Goal: Task Accomplishment & Management: Use online tool/utility

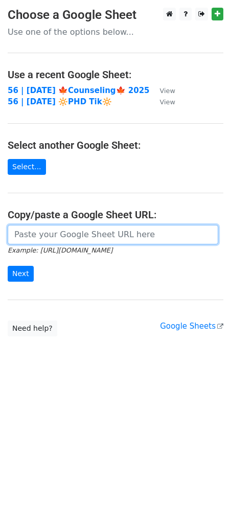
click at [83, 231] on input "url" at bounding box center [113, 234] width 211 height 19
paste input "[URL][DOMAIN_NAME]"
type input "[URL][DOMAIN_NAME]"
click at [8, 266] on input "Next" at bounding box center [21, 274] width 26 height 16
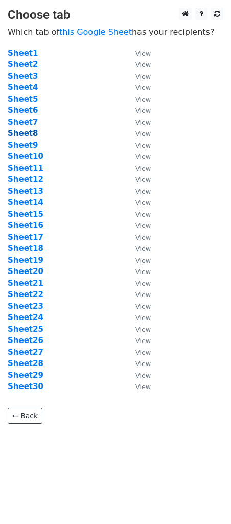
click at [26, 136] on strong "Sheet8" at bounding box center [23, 133] width 30 height 9
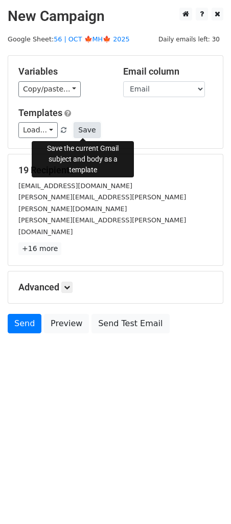
click at [82, 136] on button "Save" at bounding box center [87, 130] width 27 height 16
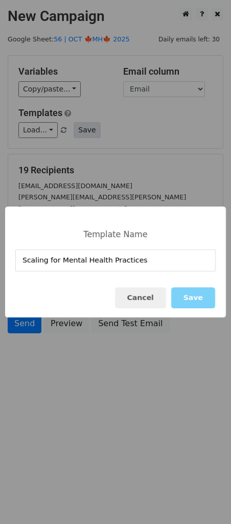
type input "Scaling for Mental Health Practices"
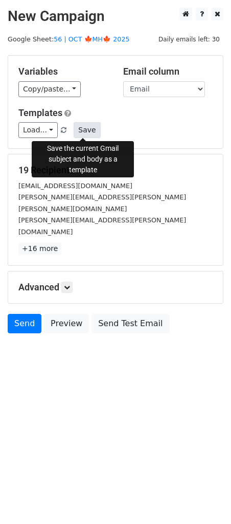
click at [85, 125] on button "Save" at bounding box center [87, 130] width 27 height 16
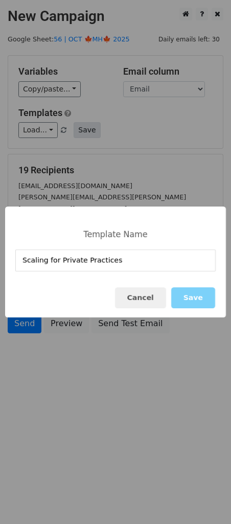
type input "Scaling for Private Practices"
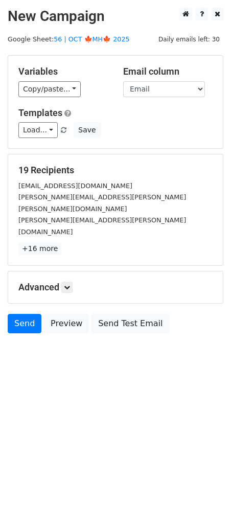
click at [60, 282] on h5 "Advanced" at bounding box center [115, 287] width 194 height 11
click at [70, 284] on icon at bounding box center [67, 287] width 6 height 6
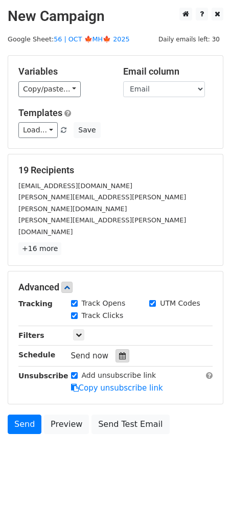
click at [120, 349] on div at bounding box center [123, 355] width 14 height 13
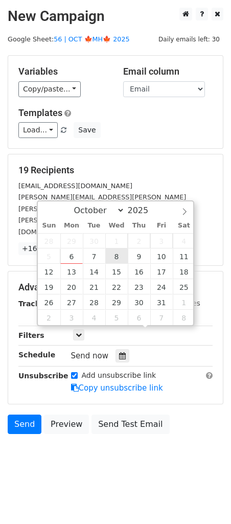
type input "2025-10-08 12:00"
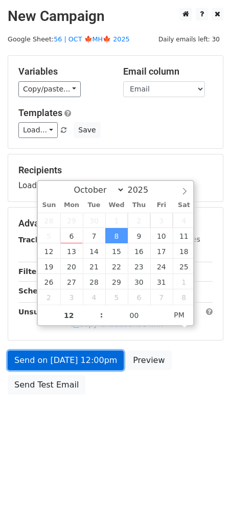
click at [91, 362] on link "Send on Oct 8 at 12:00pm" at bounding box center [66, 360] width 116 height 19
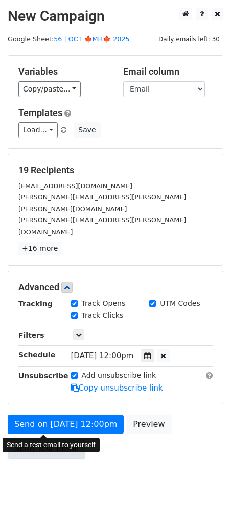
click at [43, 439] on link "Send Test Email" at bounding box center [47, 448] width 78 height 19
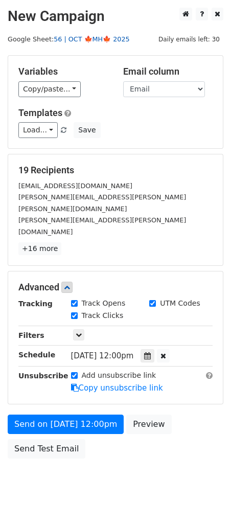
click at [105, 42] on link "56 | OCT 🍁MH🍁 2025" at bounding box center [92, 39] width 76 height 8
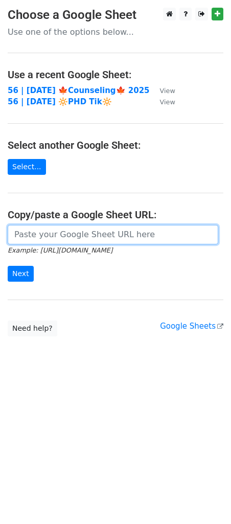
click at [54, 227] on input "url" at bounding box center [113, 234] width 211 height 19
paste input "https://docs.google.com/spreadsheets/d/1p4y7U_vMbDvC2h1zkFyqRKZuYm5WF2i-iq6ufOt…"
type input "https://docs.google.com/spreadsheets/d/1p4y7U_vMbDvC2h1zkFyqRKZuYm5WF2i-iq6ufOt…"
click at [8, 266] on input "Next" at bounding box center [21, 274] width 26 height 16
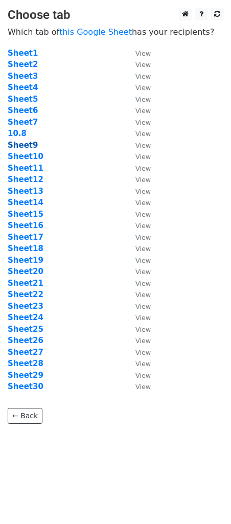
click at [28, 147] on strong "Sheet9" at bounding box center [23, 145] width 30 height 9
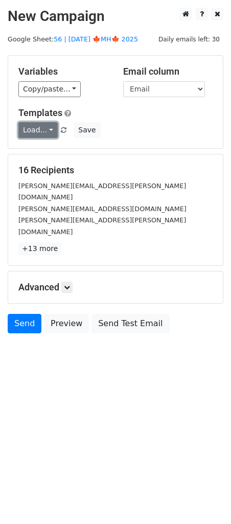
click at [34, 130] on link "Load..." at bounding box center [37, 130] width 39 height 16
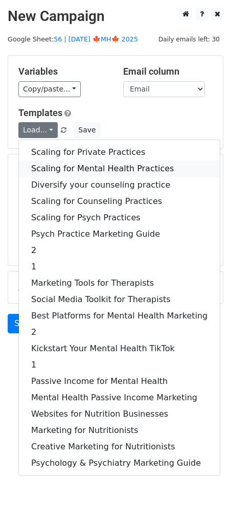
click at [69, 161] on link "Scaling for Mental Health Practices" at bounding box center [119, 169] width 201 height 16
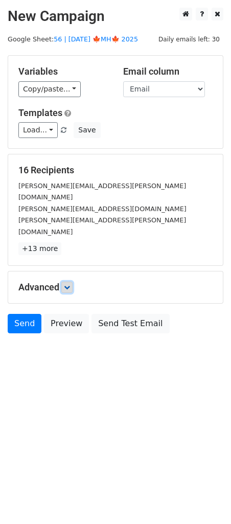
click at [67, 284] on icon at bounding box center [67, 287] width 6 height 6
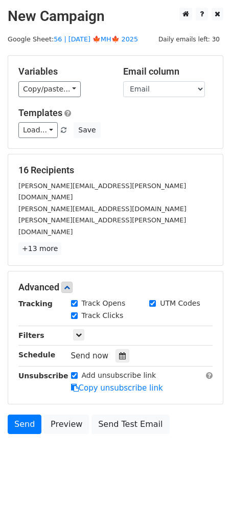
click at [116, 349] on div at bounding box center [123, 355] width 14 height 13
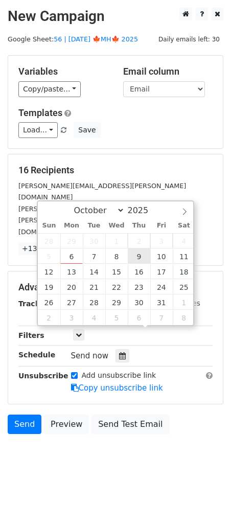
type input "2025-10-09 12:00"
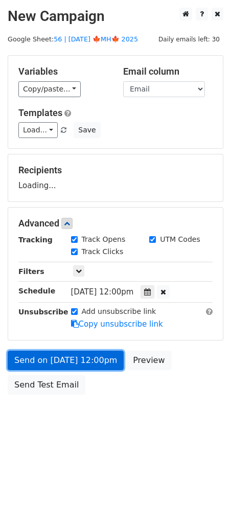
click at [94, 360] on link "Send on Oct 9 at 12:00pm" at bounding box center [66, 360] width 116 height 19
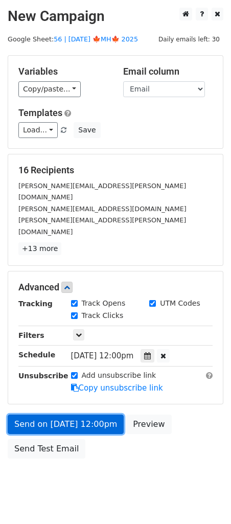
click at [61, 415] on link "Send on Oct 9 at 12:00pm" at bounding box center [66, 424] width 116 height 19
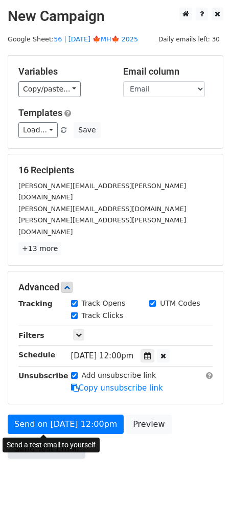
click at [46, 439] on link "Send Test Email" at bounding box center [47, 448] width 78 height 19
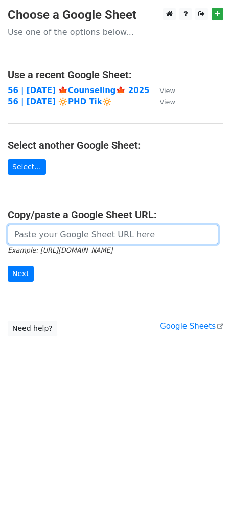
click at [80, 232] on input "url" at bounding box center [113, 234] width 211 height 19
paste input "https://docs.google.com/spreadsheets/d/1p4y7U_vMbDvC2h1zkFyqRKZuYm5WF2i-iq6ufOt…"
type input "https://docs.google.com/spreadsheets/d/1p4y7U_vMbDvC2h1zkFyqRKZuYm5WF2i-iq6ufOt…"
click at [8, 266] on input "Next" at bounding box center [21, 274] width 26 height 16
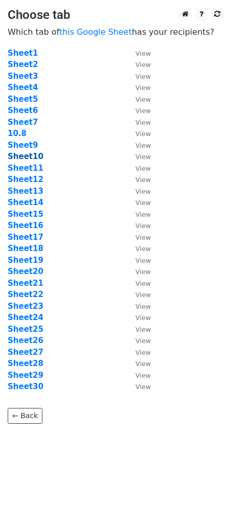
click at [31, 155] on strong "Sheet10" at bounding box center [26, 156] width 36 height 9
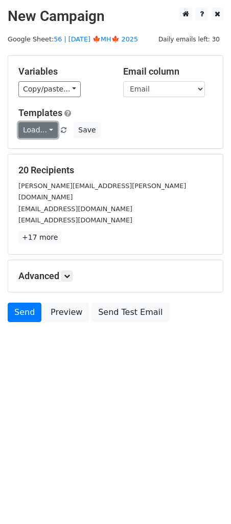
click at [38, 130] on link "Load..." at bounding box center [37, 130] width 39 height 16
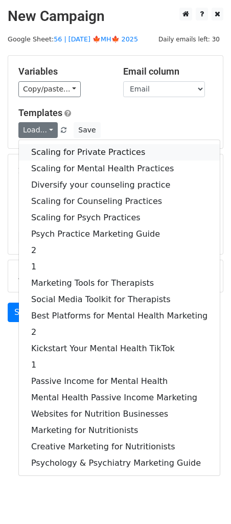
click at [52, 159] on link "Scaling for Private Practices" at bounding box center [119, 152] width 201 height 16
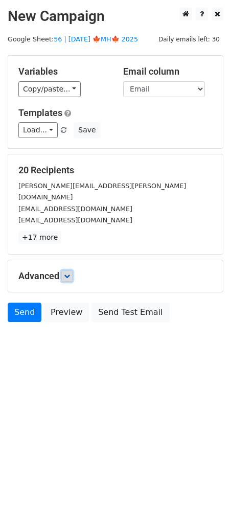
click at [73, 271] on link at bounding box center [66, 276] width 11 height 11
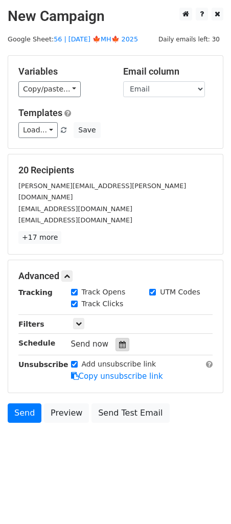
click at [116, 338] on div at bounding box center [123, 344] width 14 height 13
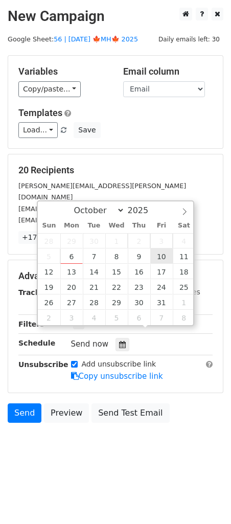
type input "[DATE] 12:00"
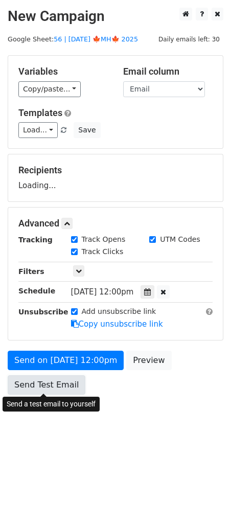
click at [53, 376] on link "Send Test Email" at bounding box center [47, 384] width 78 height 19
